Goal: Task Accomplishment & Management: Manage account settings

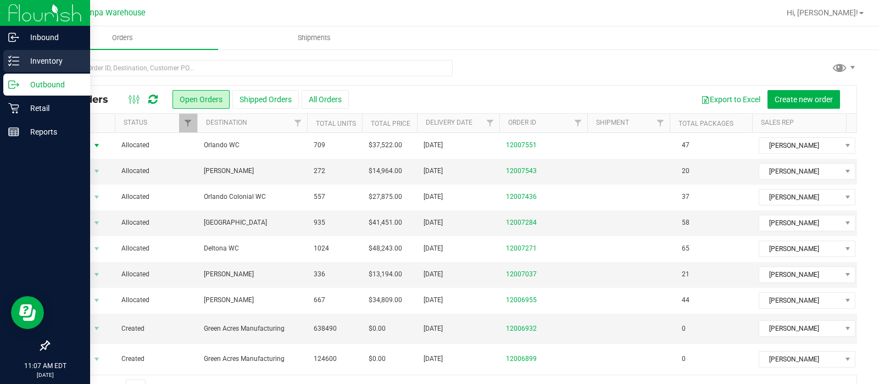
click at [18, 59] on icon at bounding box center [13, 61] width 11 height 11
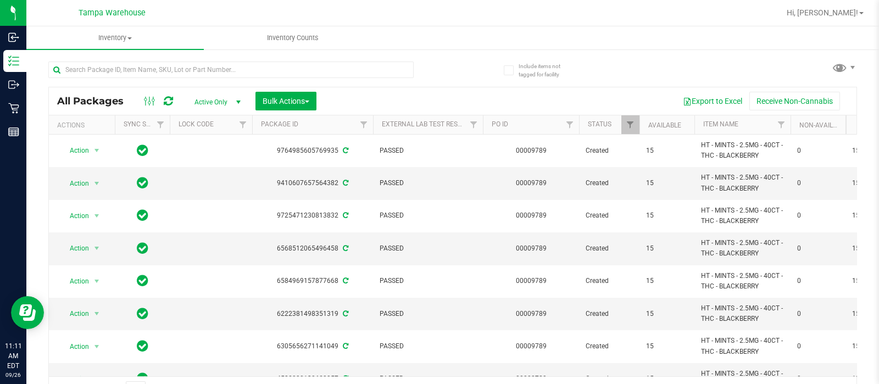
click at [284, 115] on th "Package ID" at bounding box center [312, 124] width 121 height 19
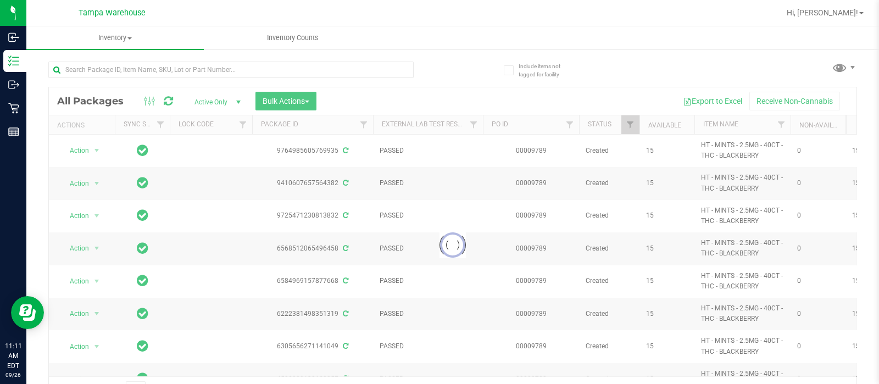
click at [284, 105] on div at bounding box center [453, 244] width 808 height 315
click at [382, 93] on div at bounding box center [453, 244] width 808 height 315
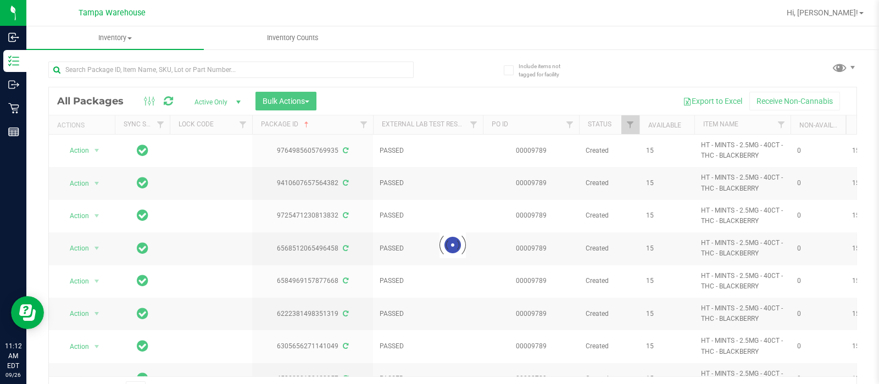
click at [346, 100] on div at bounding box center [453, 244] width 808 height 315
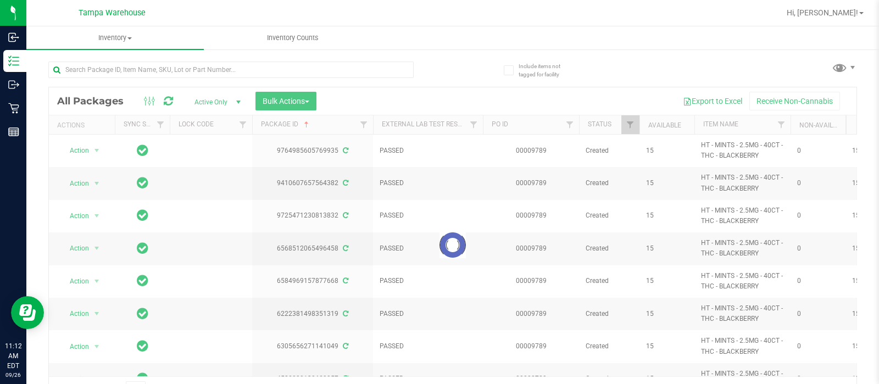
click at [346, 100] on div at bounding box center [453, 244] width 808 height 315
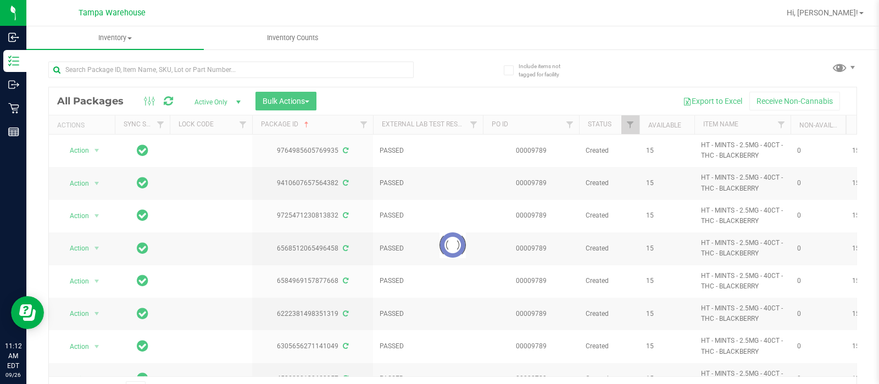
click at [346, 100] on div at bounding box center [453, 244] width 808 height 315
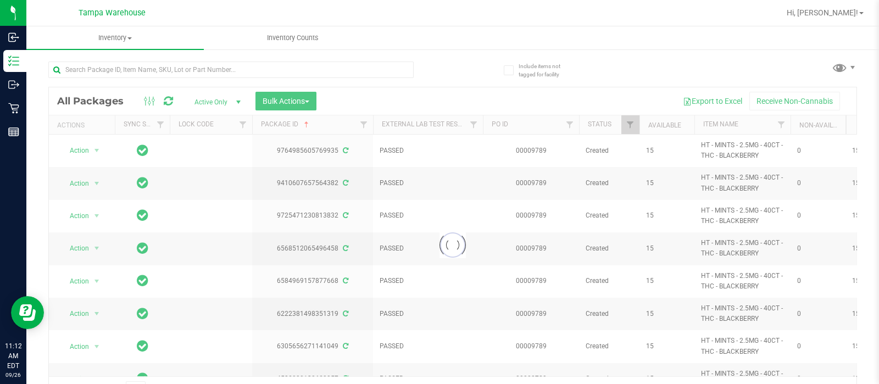
click at [346, 100] on div at bounding box center [453, 244] width 808 height 315
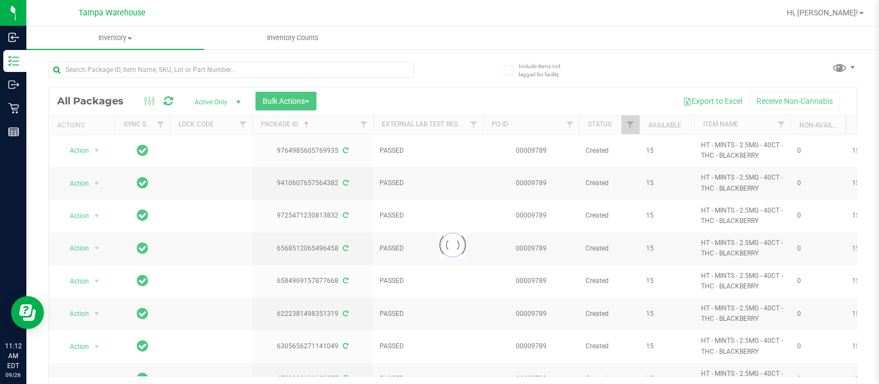
click at [346, 100] on div at bounding box center [453, 244] width 808 height 315
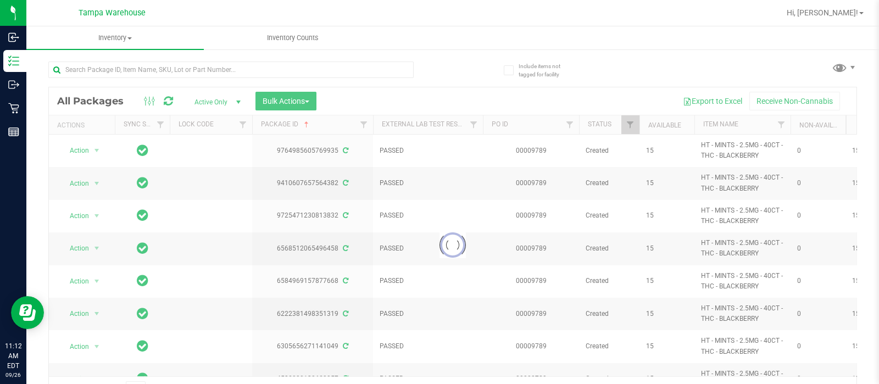
click at [346, 100] on div at bounding box center [453, 244] width 808 height 315
drag, startPoint x: 346, startPoint y: 100, endPoint x: 366, endPoint y: 101, distance: 19.8
click at [366, 101] on div at bounding box center [453, 244] width 808 height 315
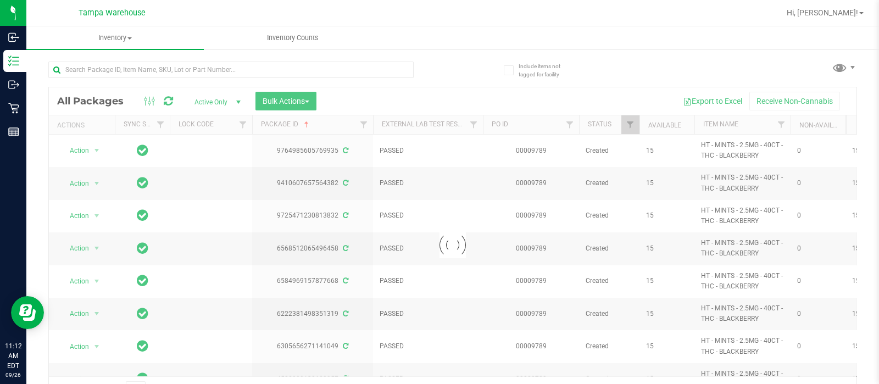
click at [366, 101] on div at bounding box center [453, 244] width 808 height 315
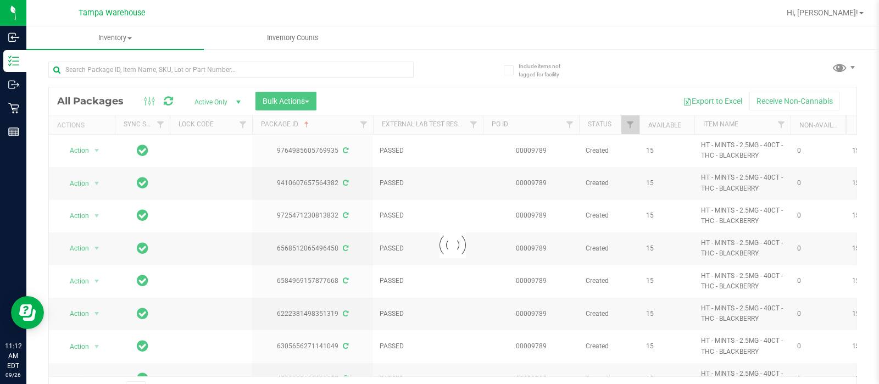
click at [366, 101] on div at bounding box center [453, 244] width 808 height 315
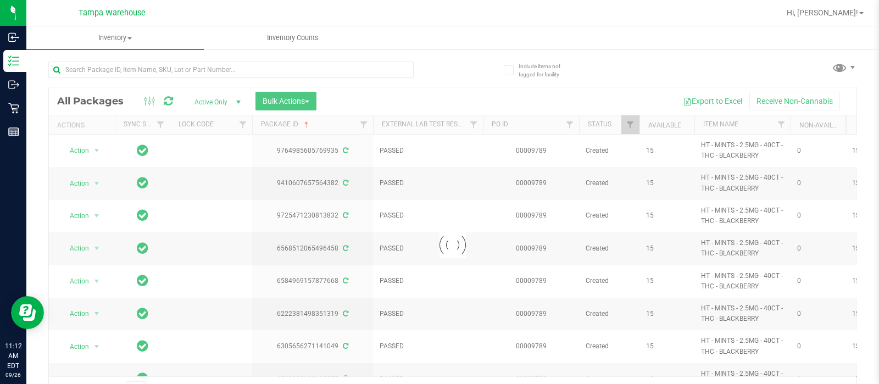
click at [366, 101] on div at bounding box center [453, 244] width 808 height 315
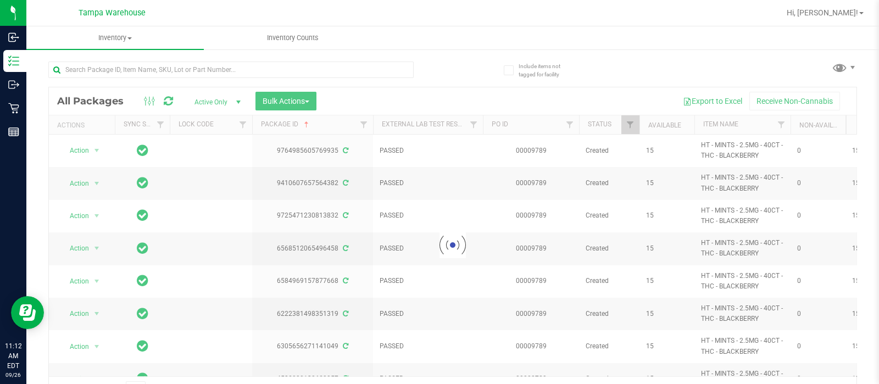
click at [366, 101] on div at bounding box center [453, 244] width 808 height 315
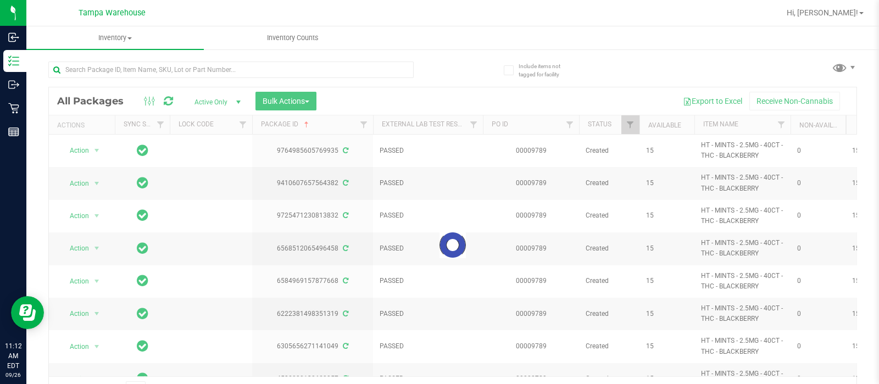
click at [366, 101] on div at bounding box center [453, 244] width 808 height 315
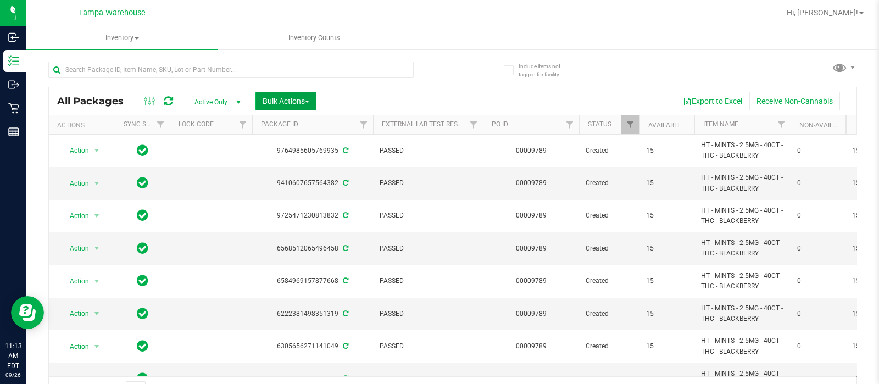
click at [280, 97] on span "Bulk Actions" at bounding box center [286, 101] width 47 height 9
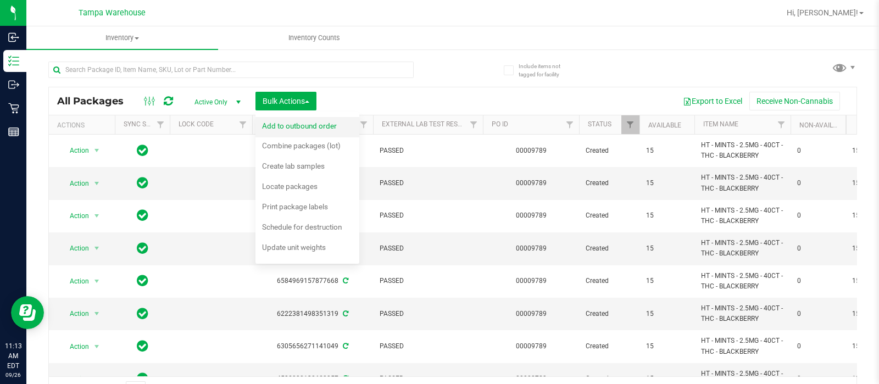
click at [290, 125] on span "Add to outbound order" at bounding box center [299, 125] width 75 height 9
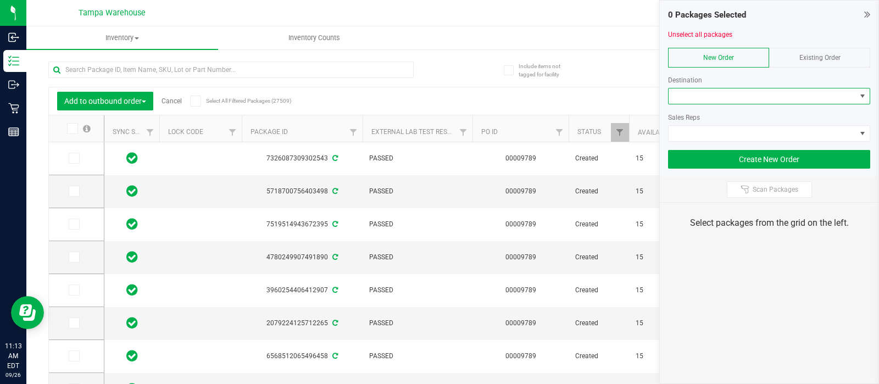
click at [697, 92] on span at bounding box center [762, 95] width 187 height 15
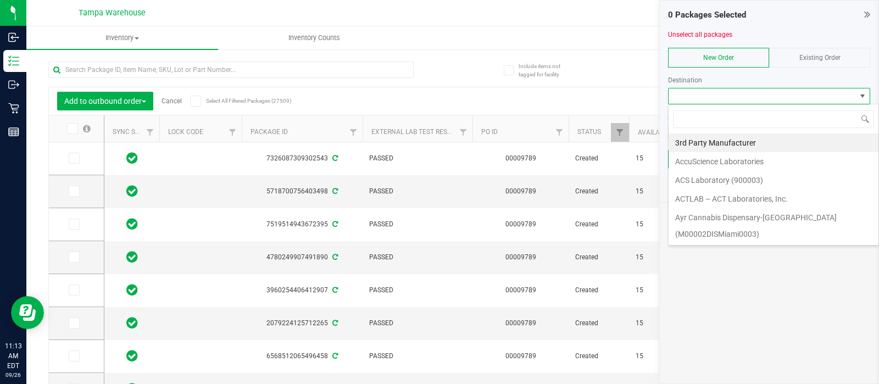
scroll to position [16, 202]
type input "win"
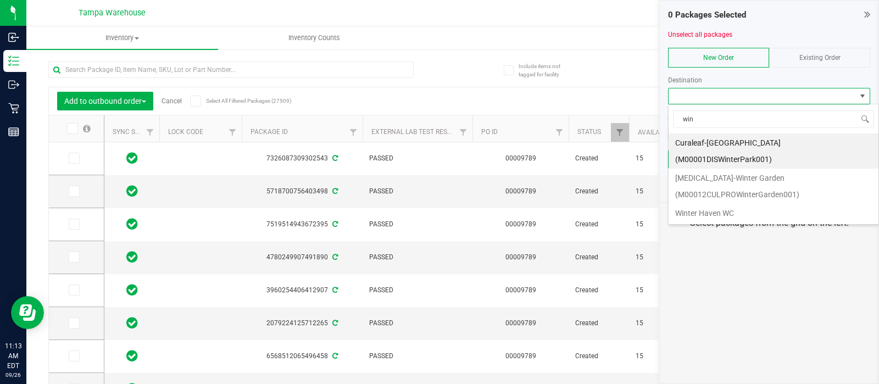
click at [696, 204] on li "Winter Haven WC" at bounding box center [774, 213] width 210 height 19
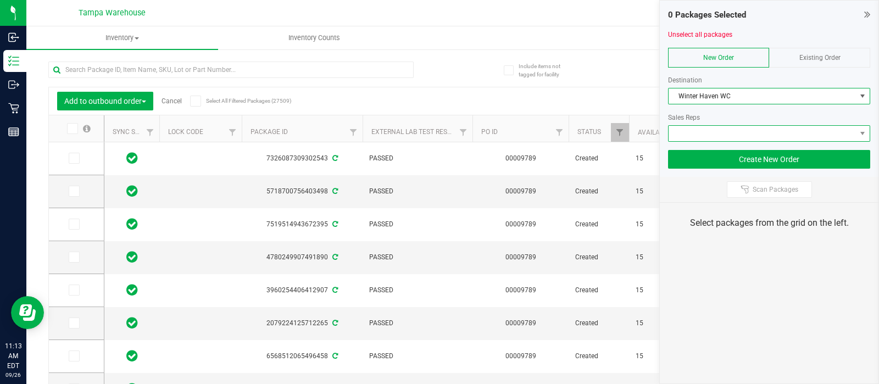
click at [686, 131] on span at bounding box center [762, 133] width 187 height 15
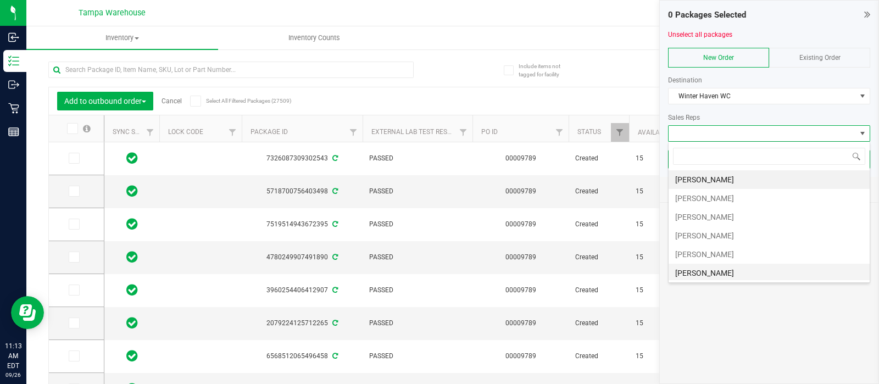
click at [701, 275] on li "[PERSON_NAME]" at bounding box center [769, 273] width 201 height 19
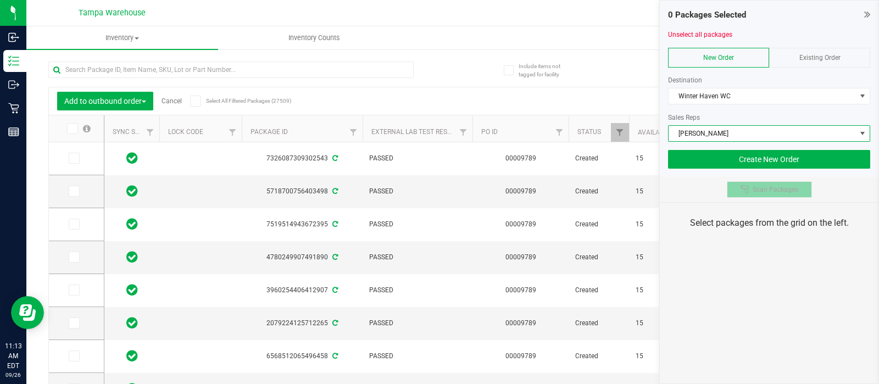
click at [741, 191] on icon at bounding box center [745, 189] width 9 height 9
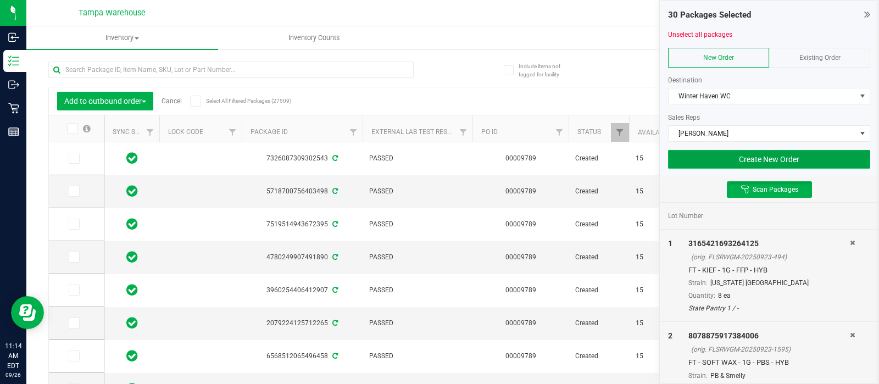
click at [739, 157] on button "Create New Order" at bounding box center [769, 159] width 202 height 19
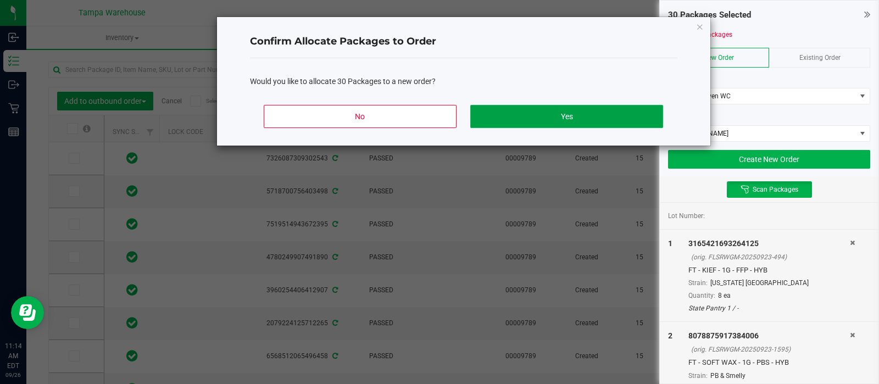
click at [611, 122] on button "Yes" at bounding box center [566, 116] width 192 height 23
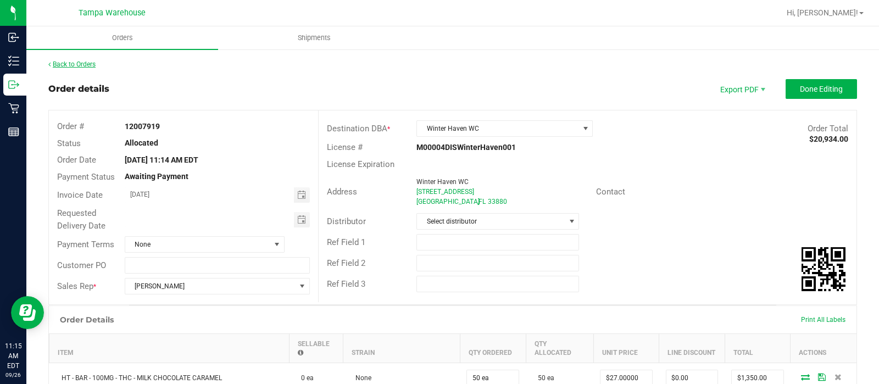
click at [93, 67] on link "Back to Orders" at bounding box center [71, 64] width 47 height 8
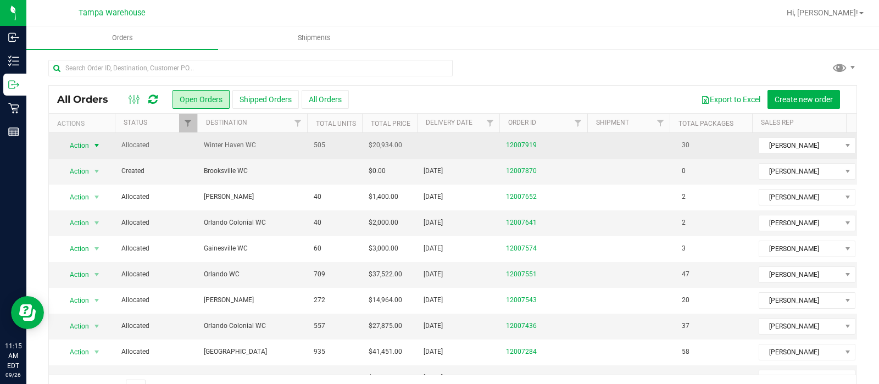
click at [79, 145] on span "Action" at bounding box center [75, 145] width 30 height 15
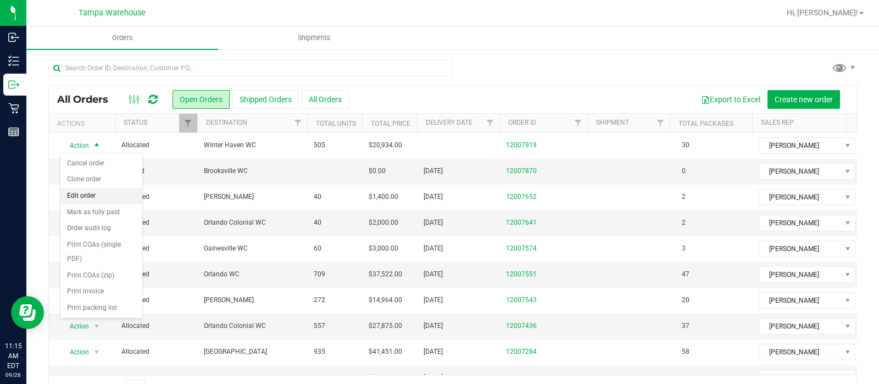
click at [79, 192] on li "Edit order" at bounding box center [101, 196] width 82 height 16
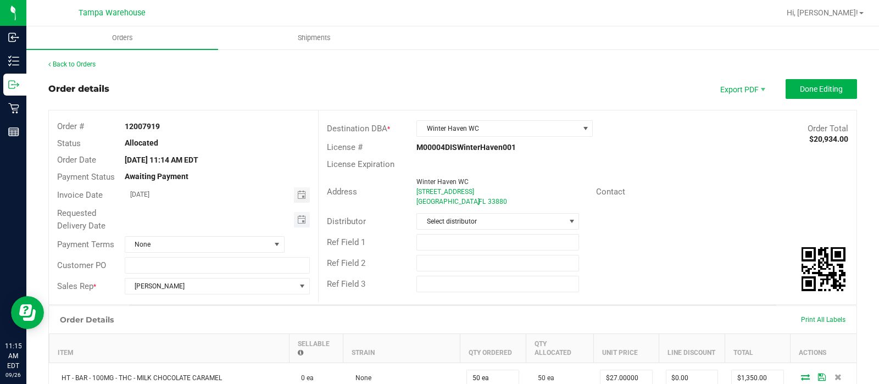
click at [294, 221] on span "Toggle calendar" at bounding box center [302, 219] width 16 height 15
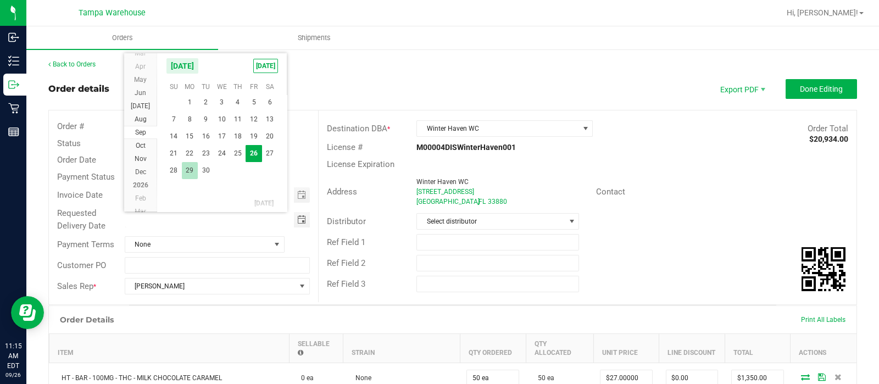
click at [191, 174] on span "29" at bounding box center [190, 170] width 16 height 17
type input "[DATE]"
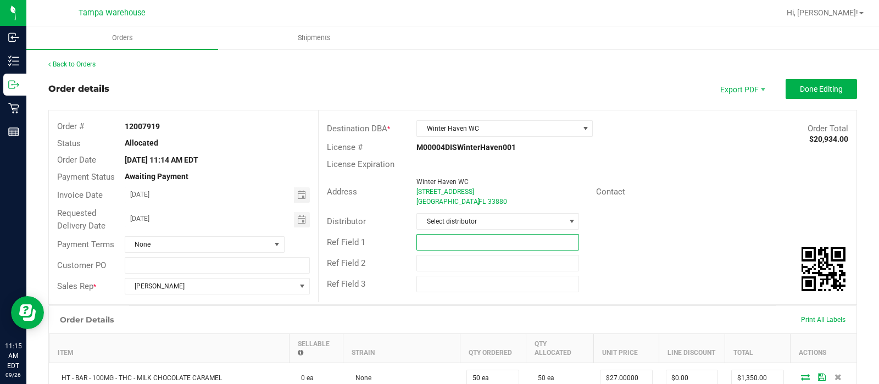
click at [445, 236] on input "text" at bounding box center [498, 242] width 163 height 16
type input "WIN WC"
click at [446, 254] on div "Ref Field 2" at bounding box center [588, 263] width 538 height 21
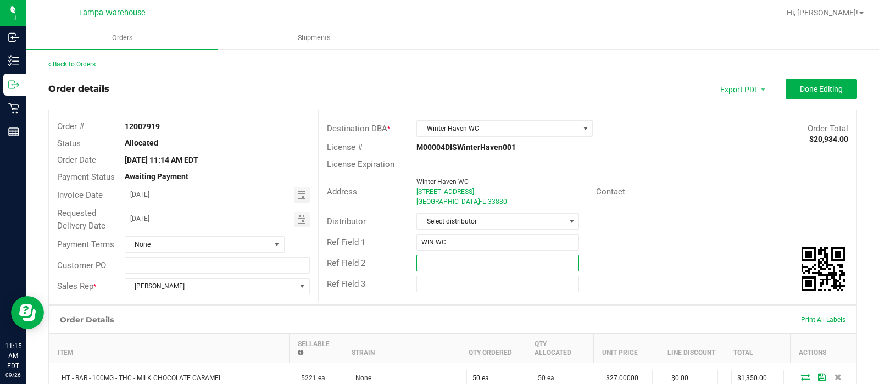
click at [440, 259] on input "text" at bounding box center [498, 263] width 163 height 16
type input "CANNABIS"
click at [805, 88] on span "Done Editing" at bounding box center [821, 89] width 43 height 9
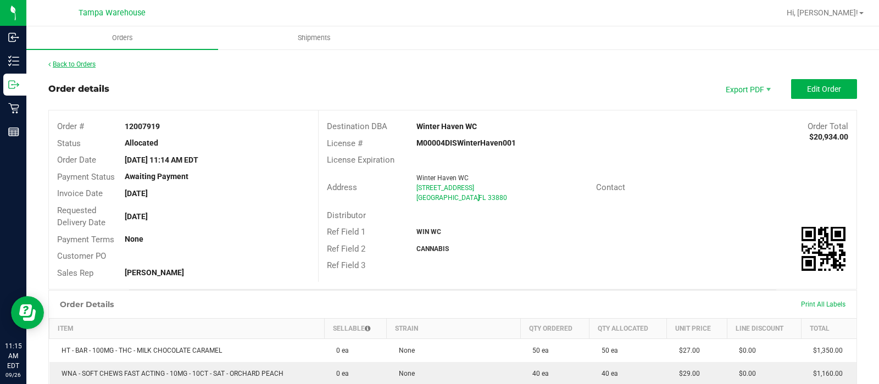
click at [82, 64] on link "Back to Orders" at bounding box center [71, 64] width 47 height 8
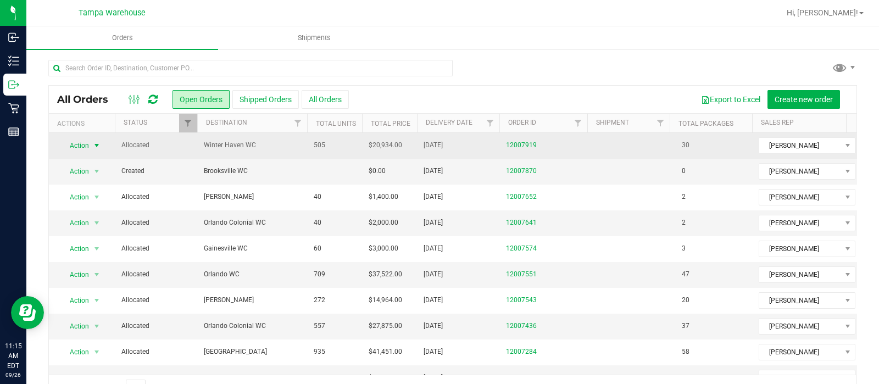
click at [92, 147] on span "select" at bounding box center [96, 145] width 9 height 9
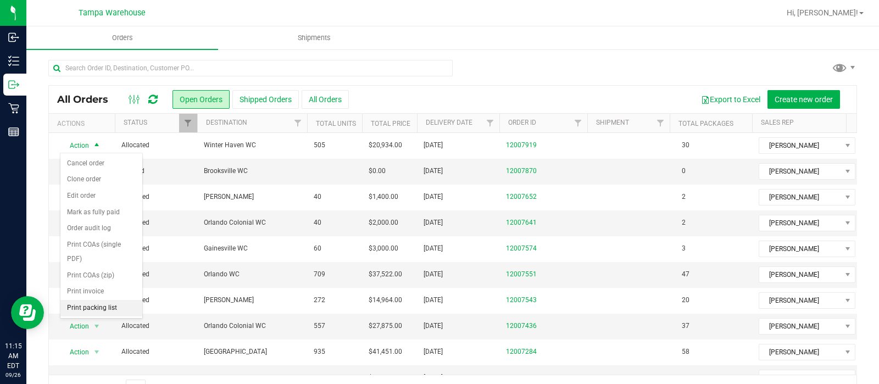
click at [98, 301] on li "Print packing list" at bounding box center [101, 308] width 82 height 16
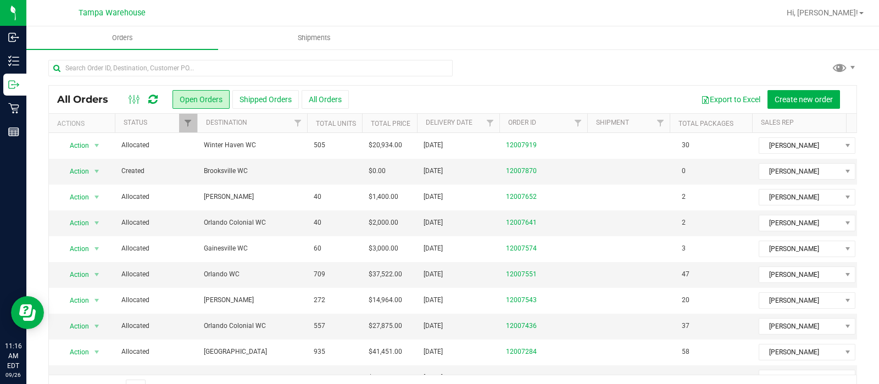
click at [430, 93] on div "Export to Excel Create new order" at bounding box center [599, 99] width 500 height 19
click at [440, 90] on div "Export to Excel Create new order" at bounding box center [599, 99] width 500 height 19
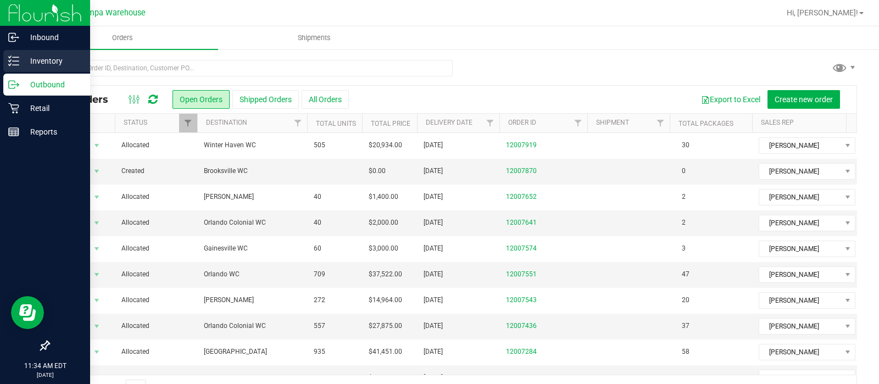
click at [2, 56] on link "Inventory" at bounding box center [45, 62] width 90 height 24
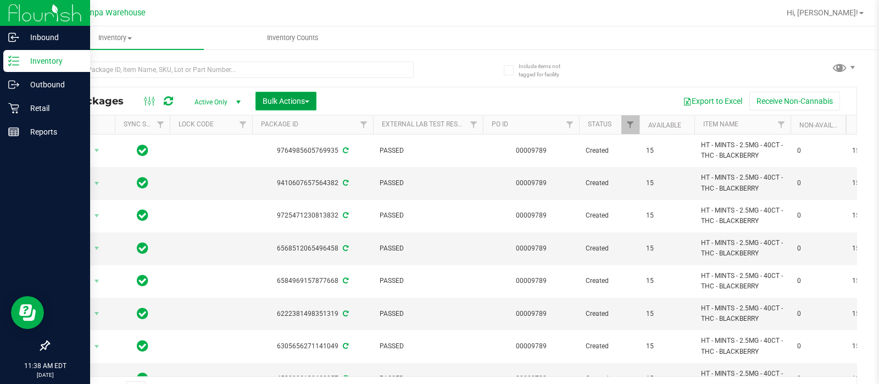
click at [302, 97] on span "Bulk Actions" at bounding box center [286, 101] width 47 height 9
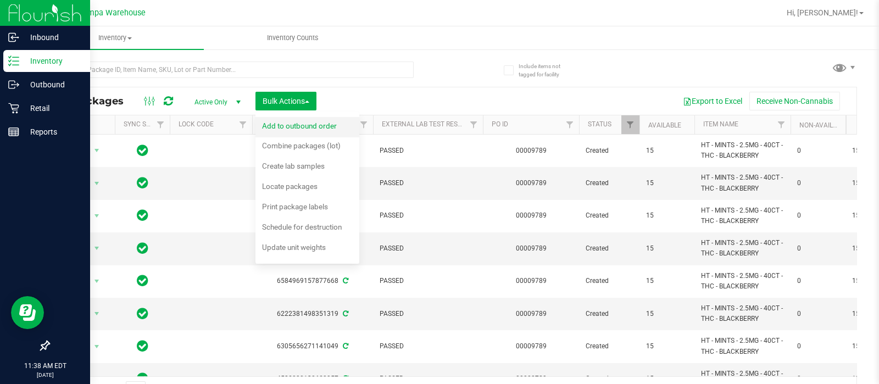
click at [302, 131] on div "Add to outbound order" at bounding box center [307, 128] width 90 height 18
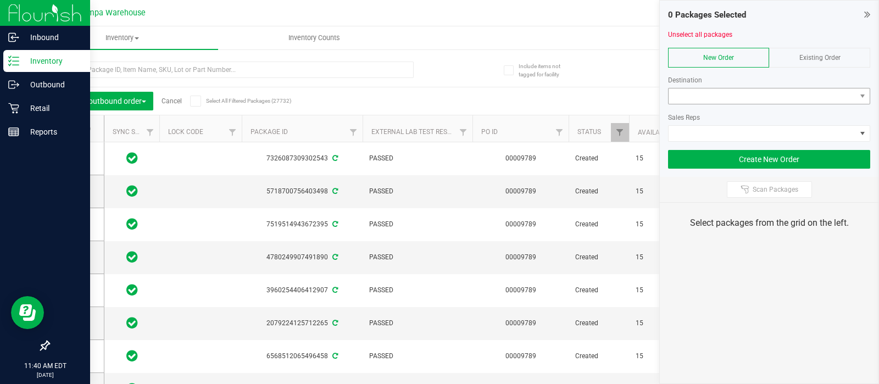
click at [685, 104] on div at bounding box center [769, 108] width 202 height 8
click at [685, 98] on span at bounding box center [762, 95] width 187 height 15
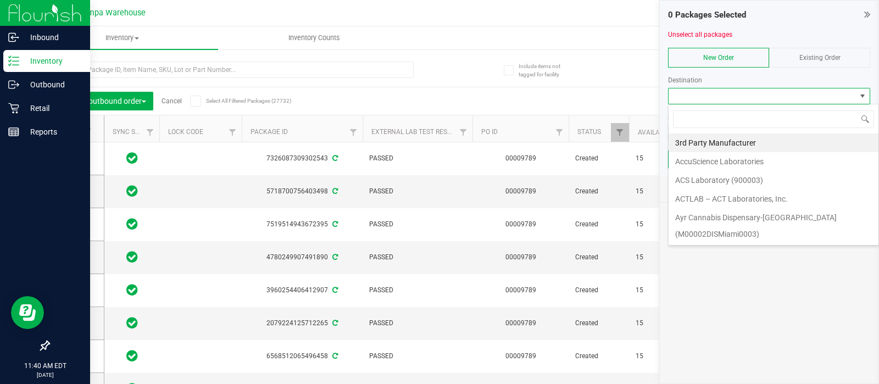
scroll to position [16, 202]
type input "new"
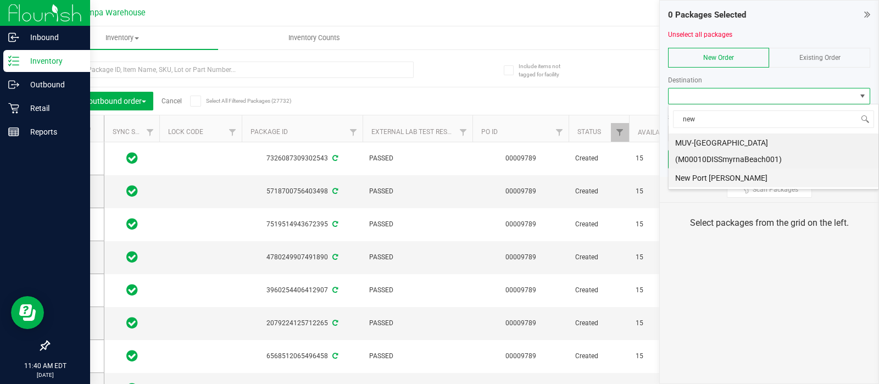
click at [719, 169] on li "New Port [PERSON_NAME]" at bounding box center [774, 178] width 210 height 19
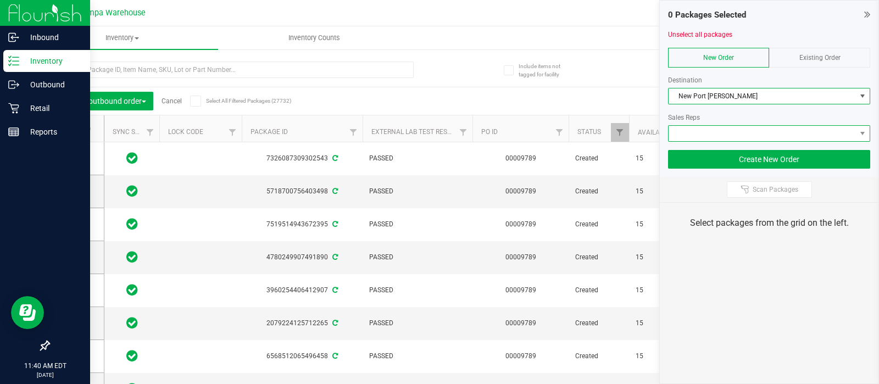
click at [708, 138] on span at bounding box center [762, 133] width 187 height 15
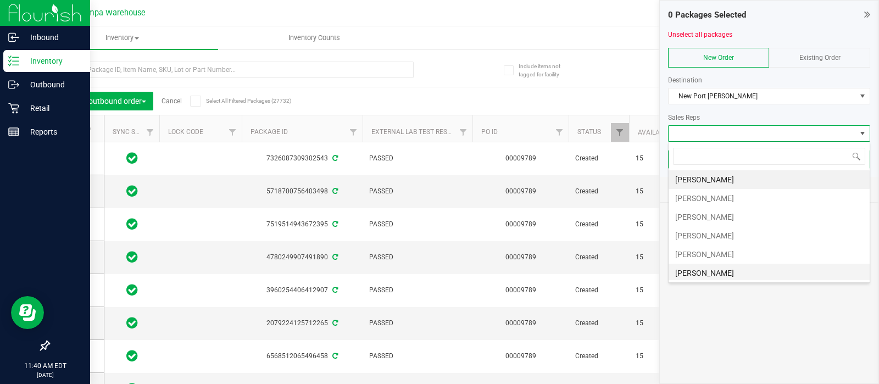
click at [706, 268] on li "[PERSON_NAME]" at bounding box center [769, 273] width 201 height 19
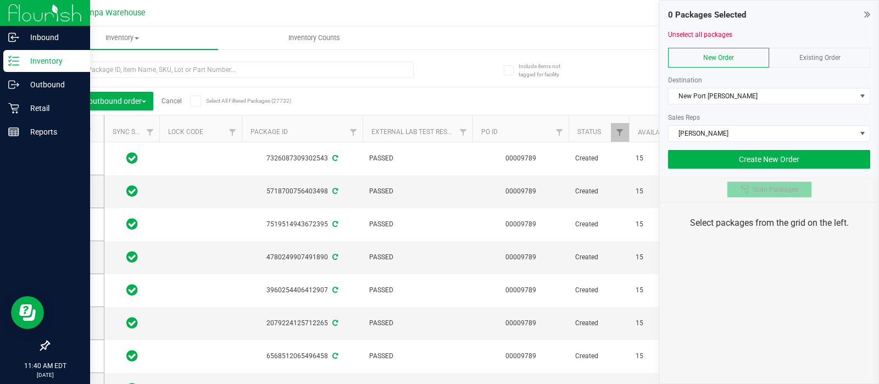
click at [750, 196] on button "Scan Packages" at bounding box center [769, 189] width 85 height 16
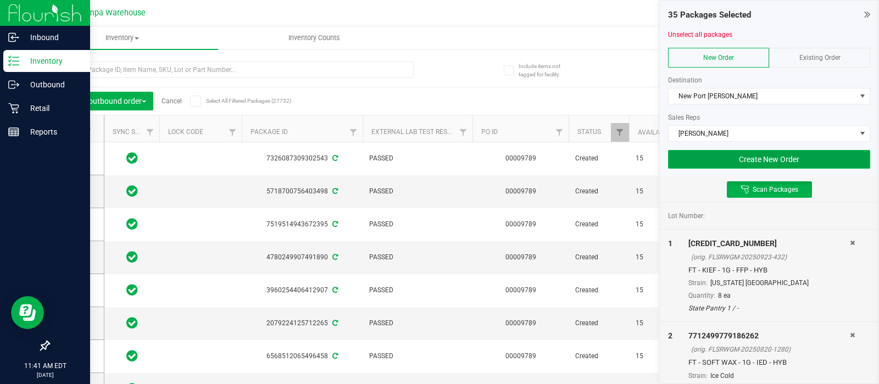
click at [711, 162] on button "Create New Order" at bounding box center [769, 159] width 202 height 19
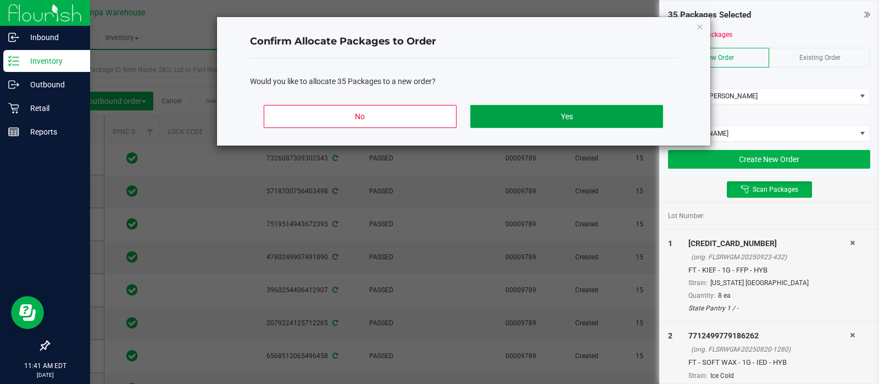
click at [578, 114] on button "Yes" at bounding box center [566, 116] width 192 height 23
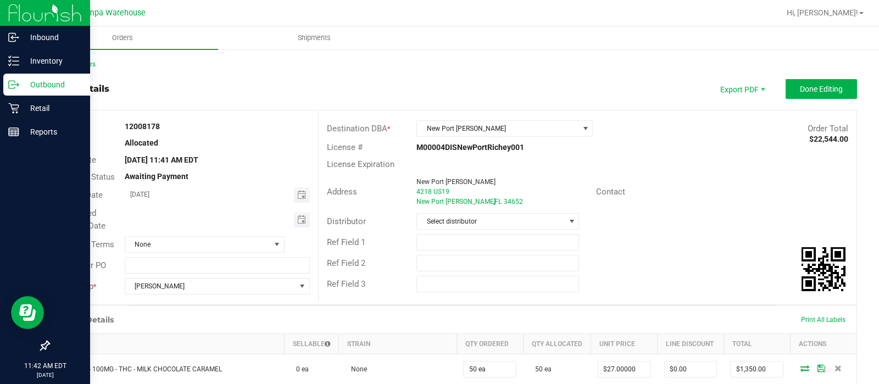
click at [303, 219] on span "Toggle calendar" at bounding box center [302, 219] width 16 height 15
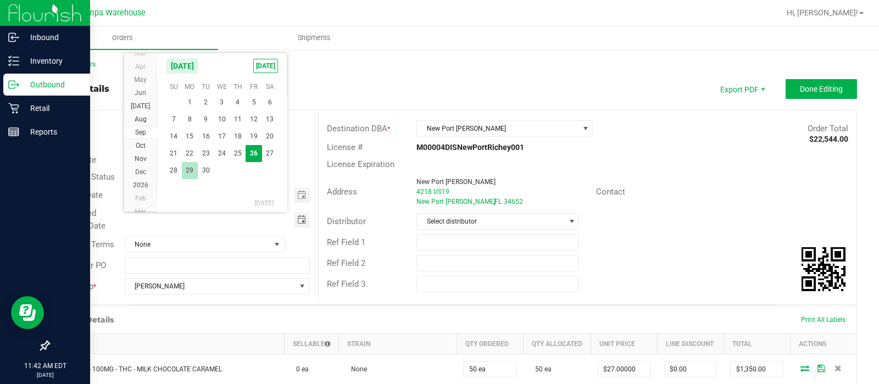
click at [188, 166] on span "29" at bounding box center [190, 170] width 16 height 17
type input "[DATE]"
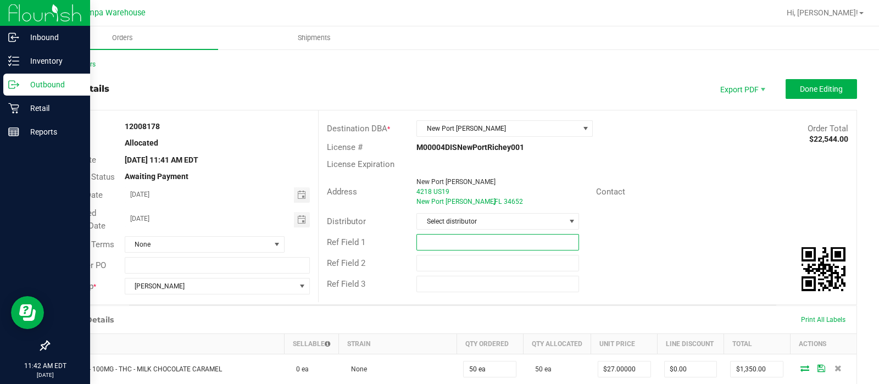
click at [417, 237] on input "text" at bounding box center [498, 242] width 163 height 16
type input "M"
type input "B"
type input "NPR WC"
click at [434, 259] on input "text" at bounding box center [498, 263] width 163 height 16
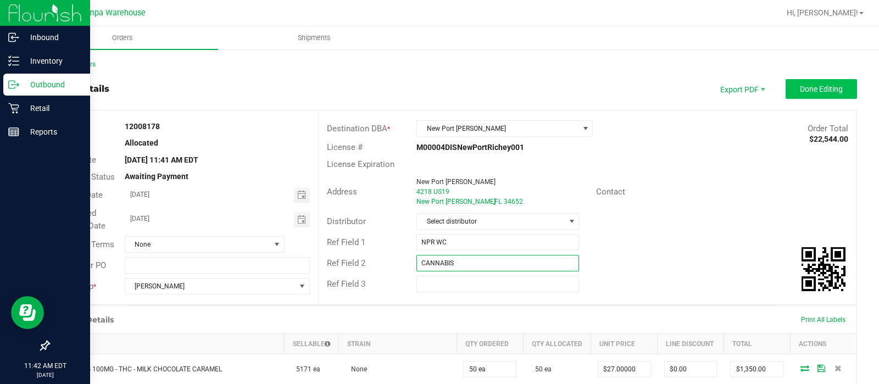
type input "CANNABIS"
click at [806, 98] on button "Done Editing" at bounding box center [821, 89] width 71 height 20
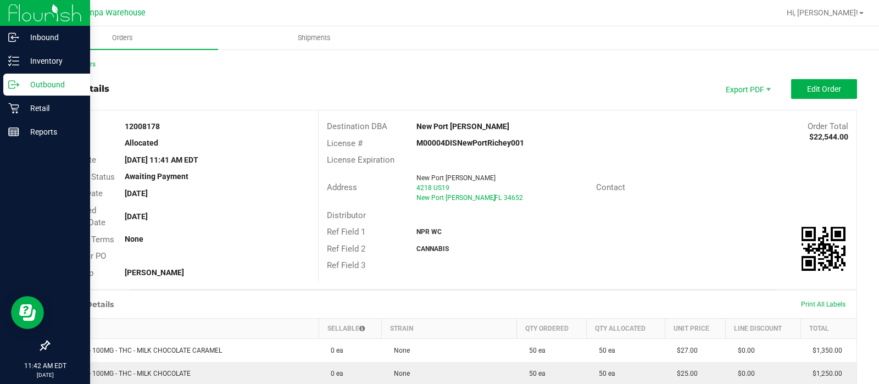
click at [68, 67] on link "Back to Orders" at bounding box center [71, 64] width 47 height 8
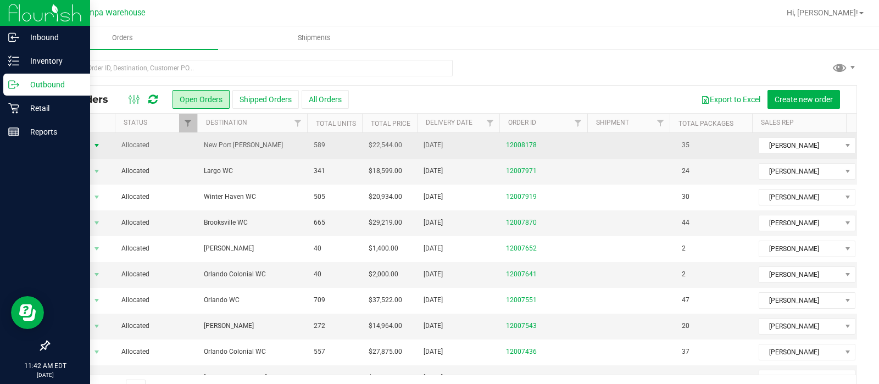
click at [78, 142] on span "Action" at bounding box center [75, 145] width 30 height 15
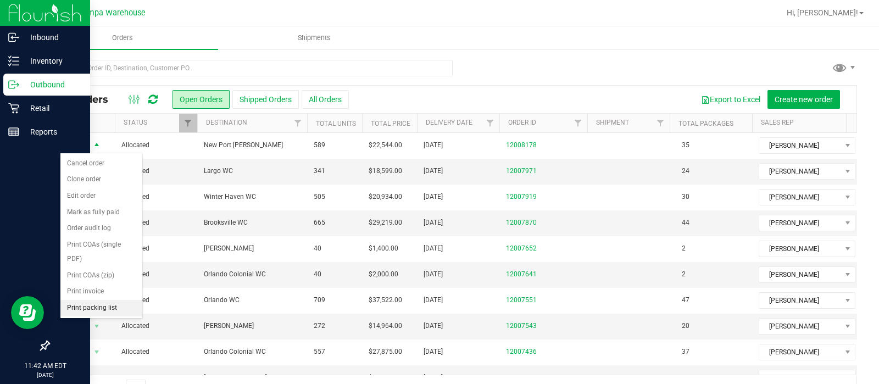
click at [88, 304] on li "Print packing list" at bounding box center [101, 308] width 82 height 16
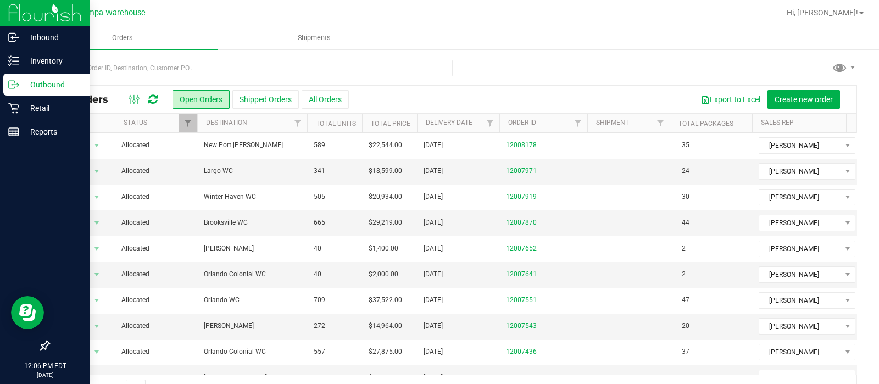
click at [26, 62] on div "All Orders Open Orders Shipped Orders All Orders Export to Excel Create new ord…" at bounding box center [452, 230] width 853 height 364
click at [19, 62] on p "Inventory" at bounding box center [52, 60] width 66 height 13
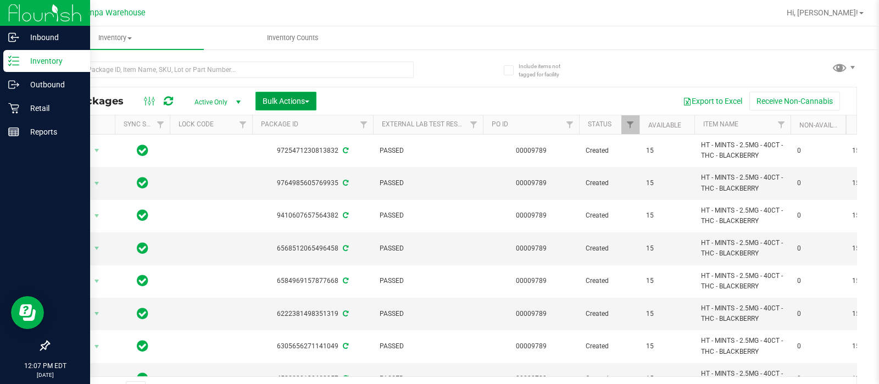
click at [296, 97] on span "Bulk Actions" at bounding box center [286, 101] width 47 height 9
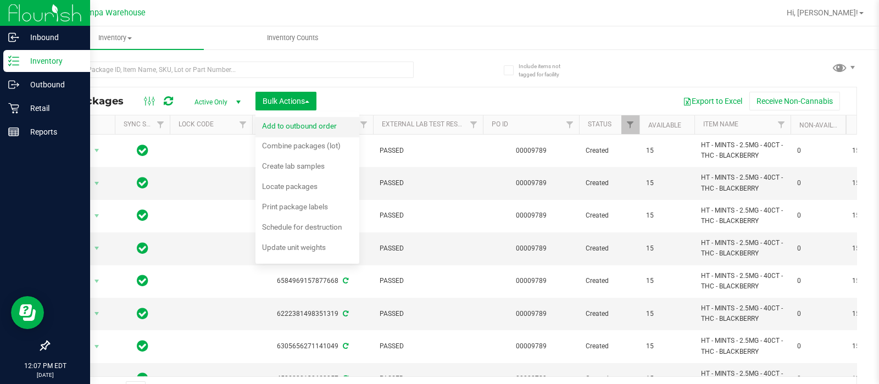
click at [307, 129] on span "Add to outbound order" at bounding box center [299, 125] width 75 height 9
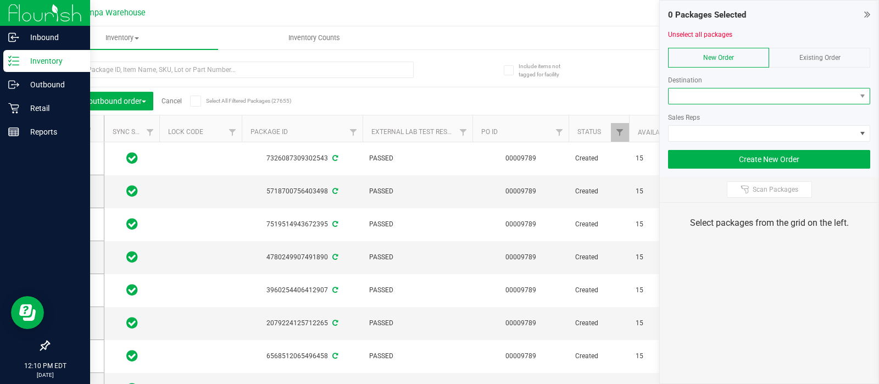
click at [736, 102] on span at bounding box center [762, 95] width 187 height 15
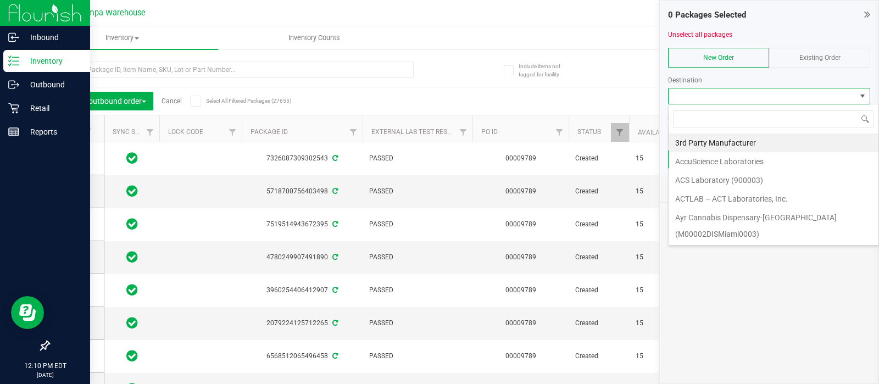
scroll to position [16, 202]
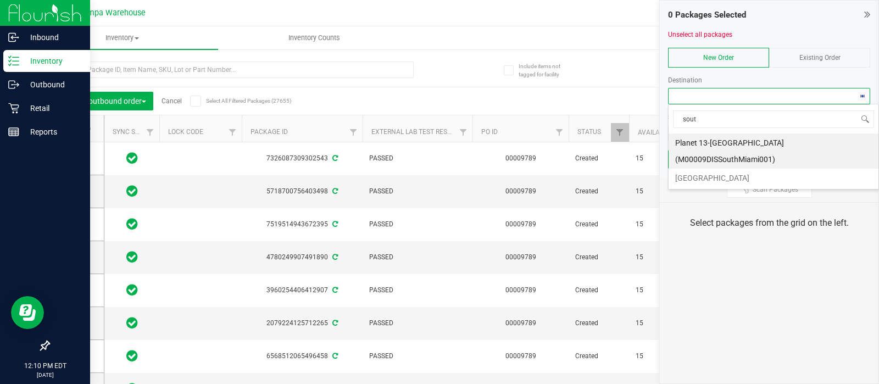
type input "south"
click at [698, 169] on li "[GEOGRAPHIC_DATA]" at bounding box center [774, 178] width 210 height 19
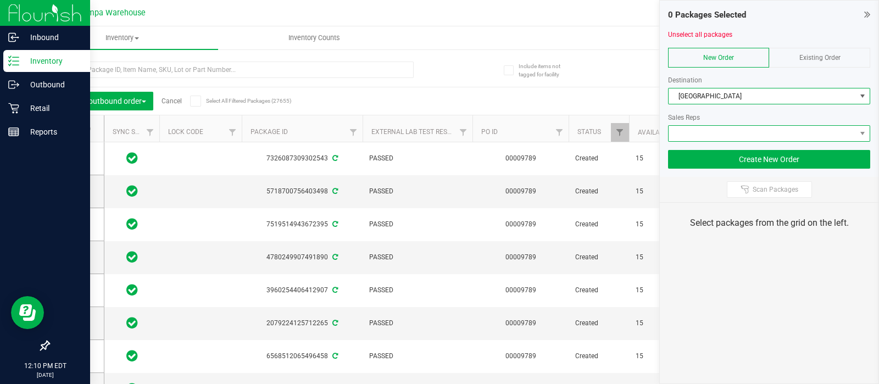
click at [690, 128] on span at bounding box center [762, 133] width 187 height 15
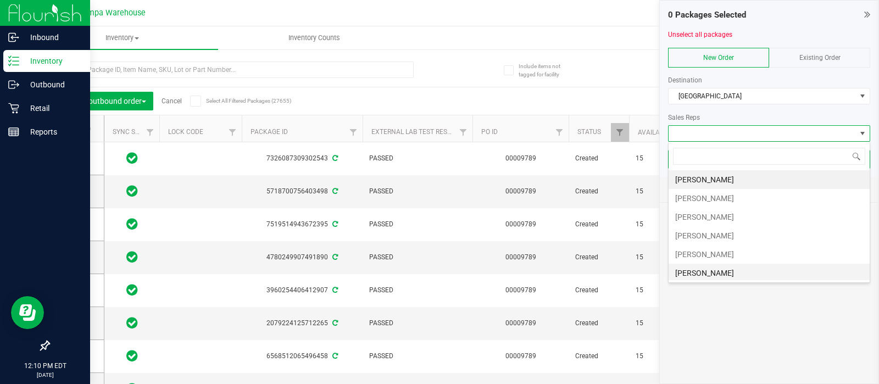
click at [712, 265] on li "[PERSON_NAME]" at bounding box center [769, 273] width 201 height 19
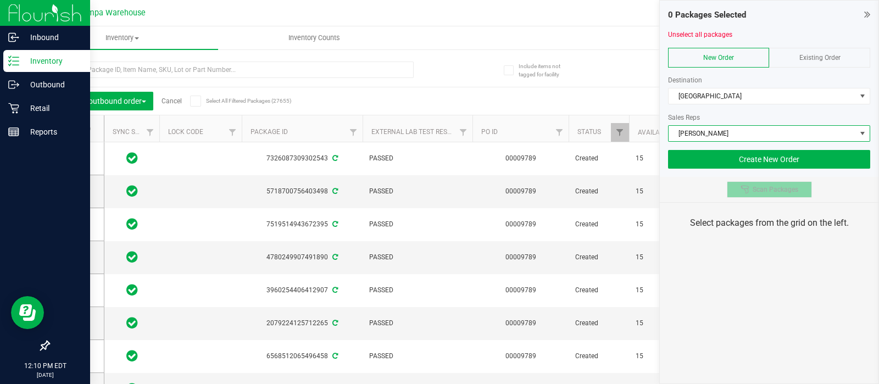
click at [758, 192] on span "Scan Packages" at bounding box center [776, 189] width 46 height 9
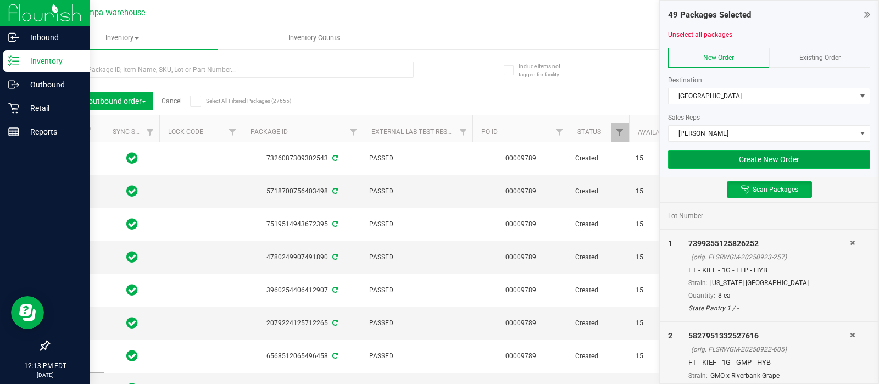
click at [741, 161] on button "Create New Order" at bounding box center [769, 159] width 202 height 19
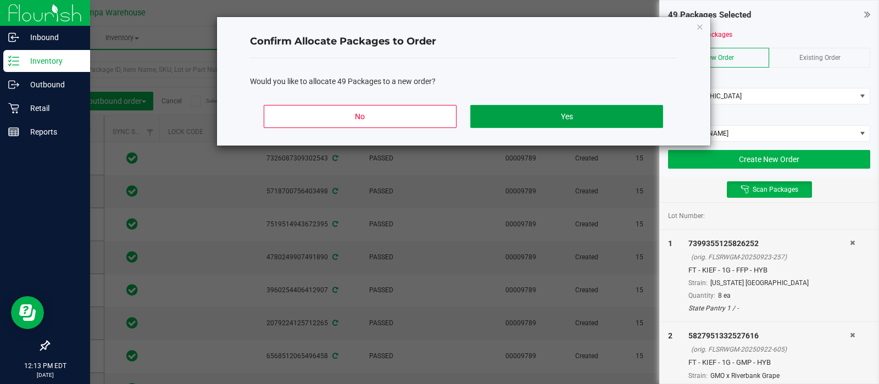
click at [624, 119] on button "Yes" at bounding box center [566, 116] width 192 height 23
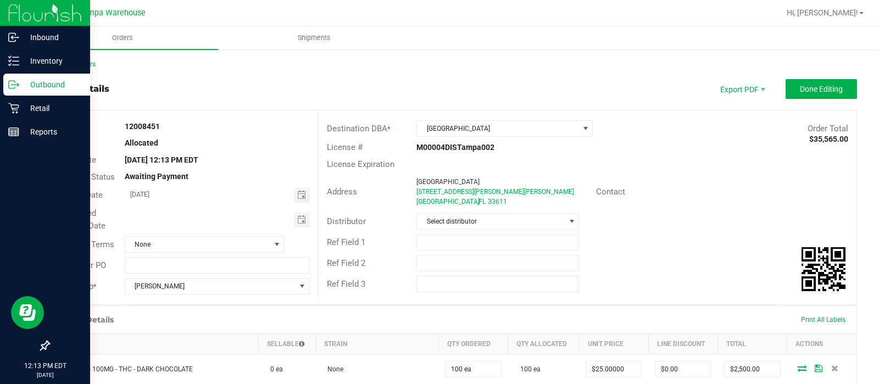
click at [302, 222] on span "Toggle calendar" at bounding box center [302, 219] width 16 height 15
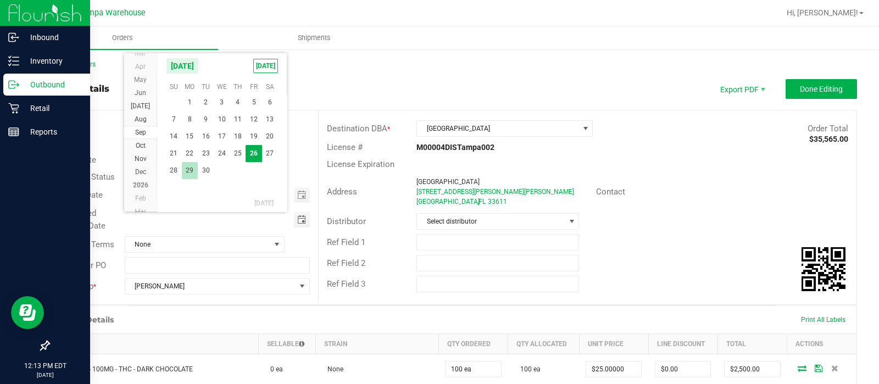
click at [189, 170] on span "29" at bounding box center [190, 170] width 16 height 17
type input "[DATE]"
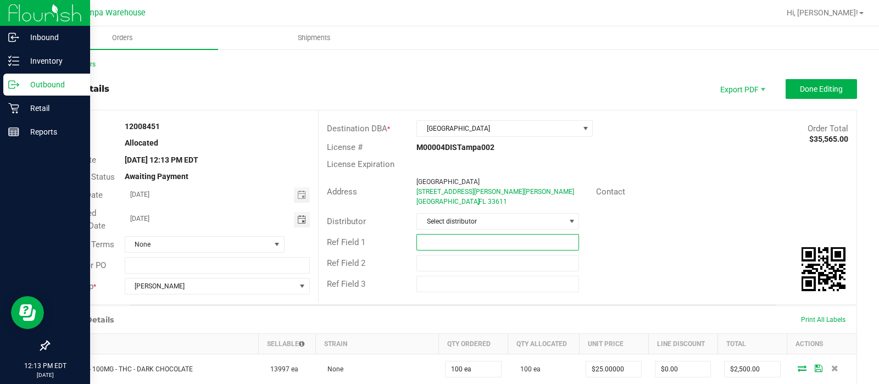
click at [455, 240] on input "text" at bounding box center [498, 242] width 163 height 16
type input "SOT WC"
click at [431, 258] on input "text" at bounding box center [498, 263] width 163 height 16
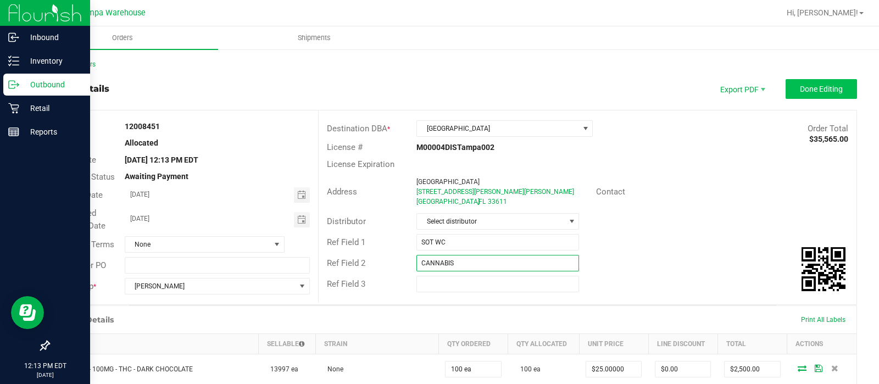
type input "CANNABIS"
click at [796, 95] on button "Done Editing" at bounding box center [821, 89] width 71 height 20
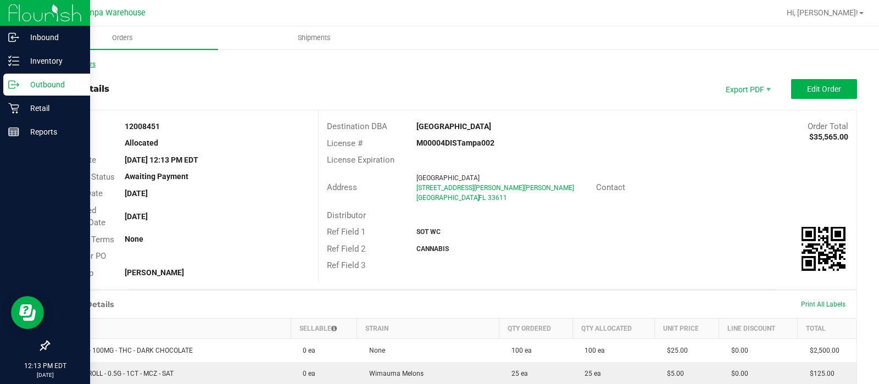
click at [59, 66] on link "Back to Orders" at bounding box center [71, 64] width 47 height 8
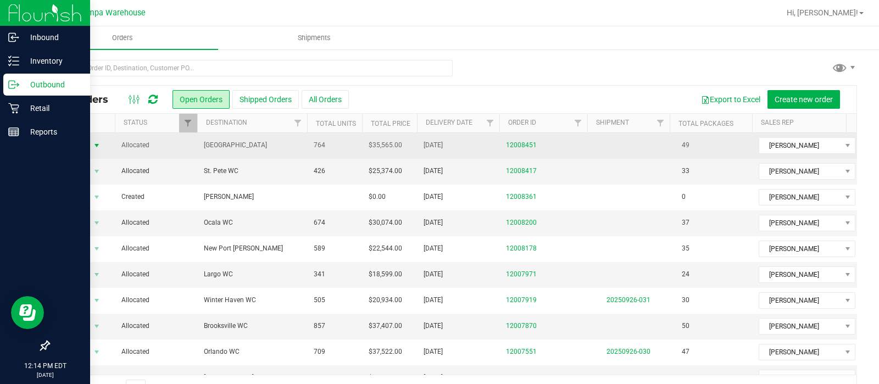
click at [95, 145] on span "select" at bounding box center [96, 145] width 9 height 9
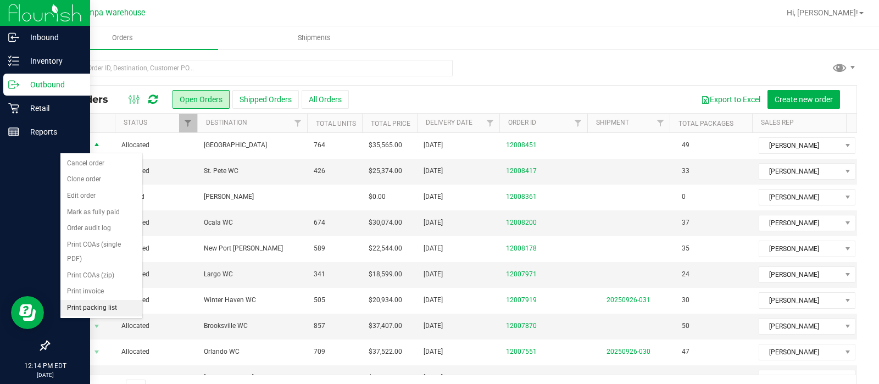
click at [84, 303] on li "Print packing list" at bounding box center [101, 308] width 82 height 16
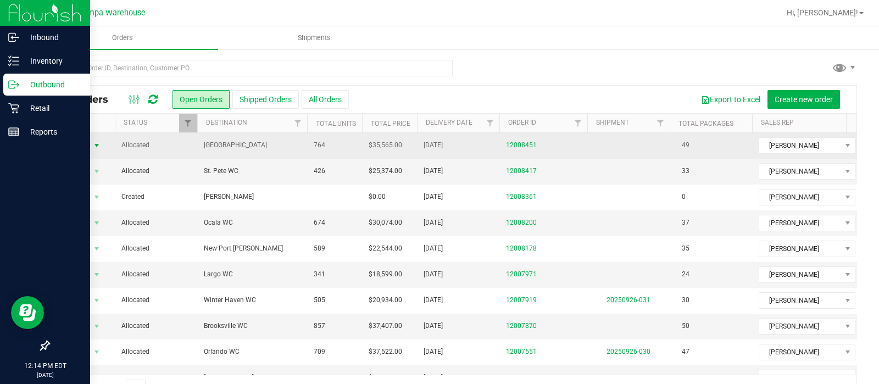
click at [90, 144] on span "select" at bounding box center [97, 145] width 14 height 15
